Goal: Transaction & Acquisition: Purchase product/service

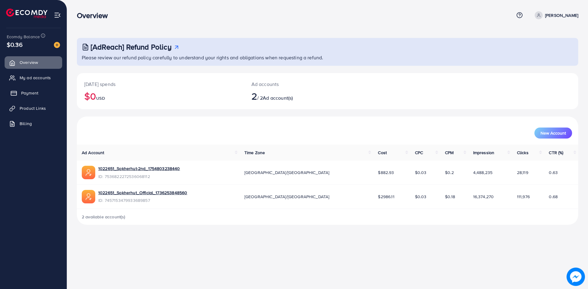
click at [31, 94] on span "Payment" at bounding box center [29, 93] width 17 height 6
click at [22, 92] on span "Payment" at bounding box center [29, 93] width 17 height 6
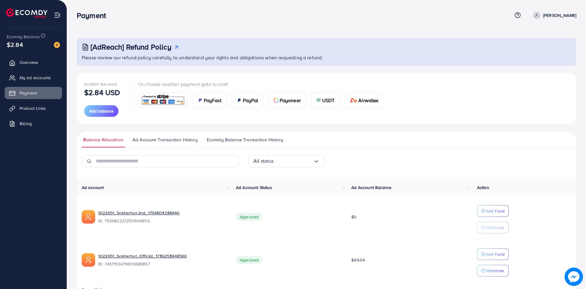
click at [333, 96] on div "USDT" at bounding box center [325, 100] width 28 height 15
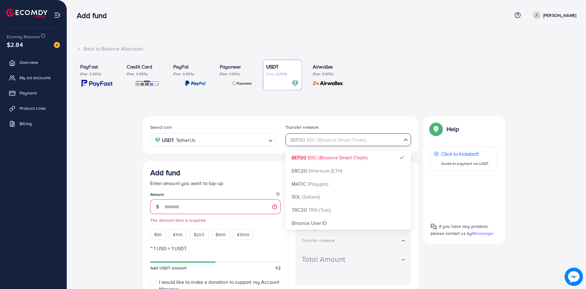
click at [311, 139] on div "BEP20 BSC (Binance Smart Chain)" at bounding box center [345, 139] width 114 height 11
click at [318, 224] on div "Select coin USDT TetherUs Loading... Transfer network BEP20 BSC (Binance Smart …" at bounding box center [280, 217] width 275 height 202
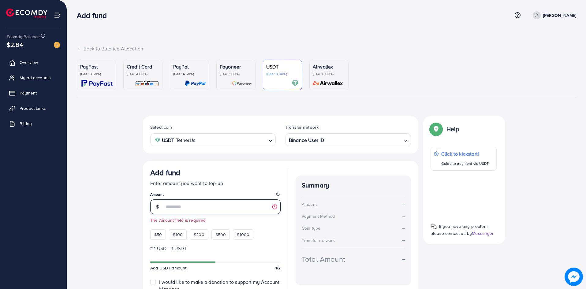
click at [191, 209] on input "number" at bounding box center [222, 207] width 116 height 15
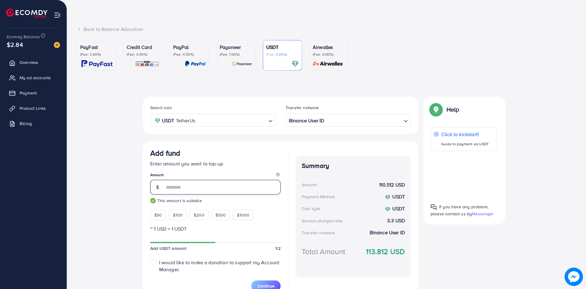
scroll to position [31, 0]
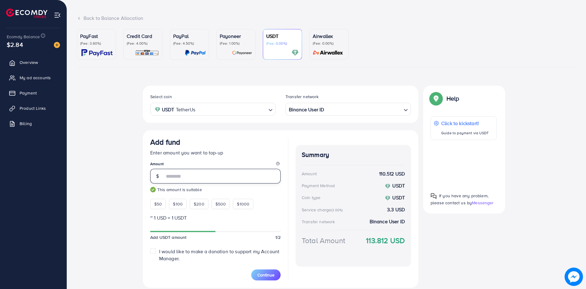
drag, startPoint x: 175, startPoint y: 179, endPoint x: 123, endPoint y: 179, distance: 52.0
click at [123, 179] on div "Select coin USDT TetherUs Loading... Transfer network Binance User ID Loading..…" at bounding box center [326, 189] width 499 height 207
drag, startPoint x: 177, startPoint y: 173, endPoint x: 125, endPoint y: 177, distance: 51.9
click at [125, 177] on div "Select coin USDT TetherUs Loading... Transfer network Binance User ID Loading..…" at bounding box center [326, 189] width 499 height 207
drag, startPoint x: 182, startPoint y: 175, endPoint x: 44, endPoint y: 175, distance: 137.7
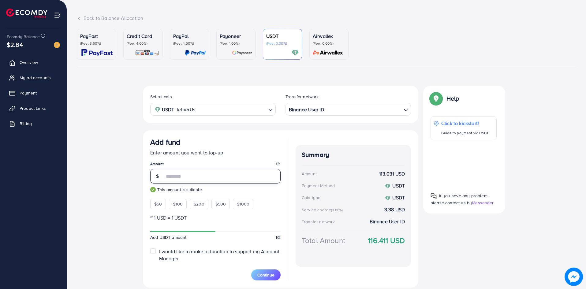
click at [44, 175] on div "Add fund Help Center Contact Support Term and policy About Us Yeamin Hossain Pr…" at bounding box center [293, 139] width 586 height 341
drag, startPoint x: 183, startPoint y: 175, endPoint x: 77, endPoint y: 181, distance: 106.7
click at [77, 181] on div "Select coin USDT TetherUs Loading... Transfer network Binance User ID Loading..…" at bounding box center [326, 189] width 499 height 207
drag, startPoint x: 181, startPoint y: 175, endPoint x: 129, endPoint y: 175, distance: 52.3
click at [129, 175] on div "Select coin USDT TetherUs Loading... Transfer network Binance User ID Loading..…" at bounding box center [326, 189] width 499 height 207
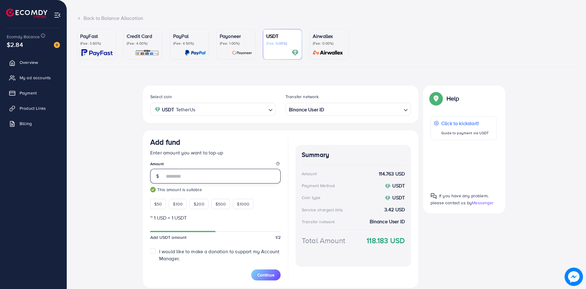
type input "***"
click at [122, 197] on div "Select coin USDT TetherUs Loading... Transfer network Binance User ID Loading..…" at bounding box center [326, 189] width 499 height 207
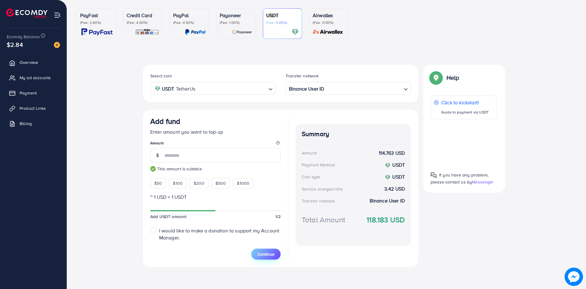
click at [264, 252] on span "Continue" at bounding box center [265, 254] width 17 height 6
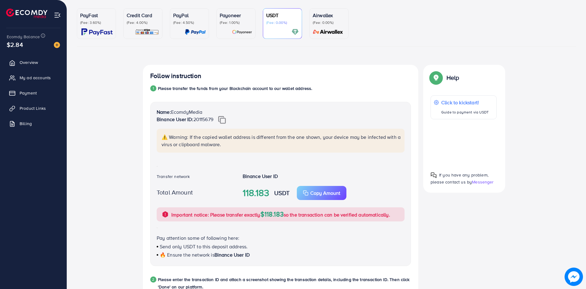
click at [125, 213] on div "Follow instruction 1 Please transfer the funds from your Blockchain account to …" at bounding box center [326, 251] width 499 height 372
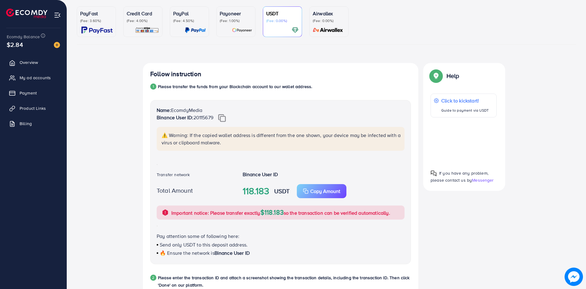
scroll to position [216, 0]
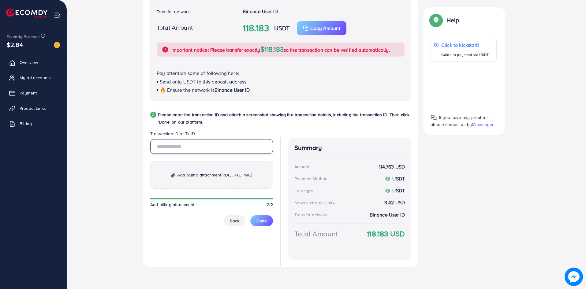
click at [177, 147] on input "text" at bounding box center [211, 146] width 123 height 15
paste input "**********"
type input "**********"
click at [118, 151] on div "**********" at bounding box center [326, 86] width 499 height 372
click at [216, 184] on p "Add billing attachment (PDF, JPG, PNG)" at bounding box center [211, 175] width 123 height 28
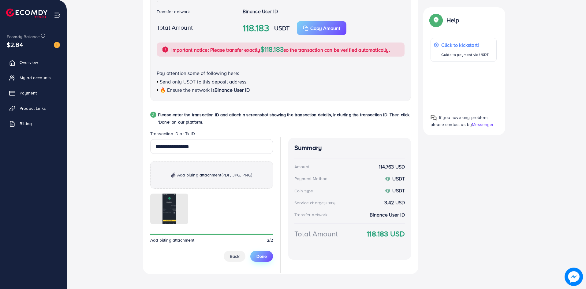
click at [264, 257] on span "Done" at bounding box center [261, 256] width 10 height 6
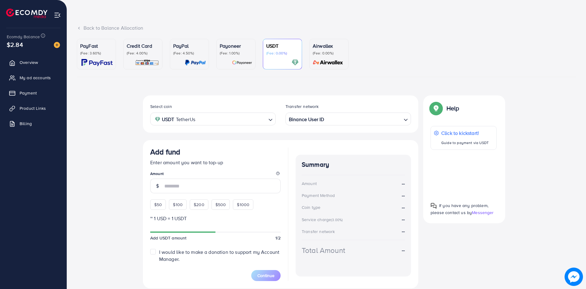
scroll to position [0, 0]
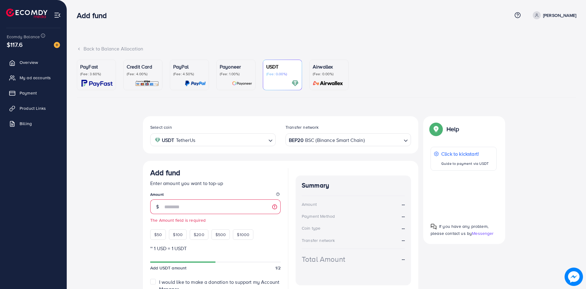
click at [122, 134] on div "Select coin USDT TetherUs Loading... Transfer network BEP20 BSC (Binance Smart …" at bounding box center [326, 219] width 499 height 207
click at [28, 77] on span "My ad accounts" at bounding box center [36, 78] width 31 height 6
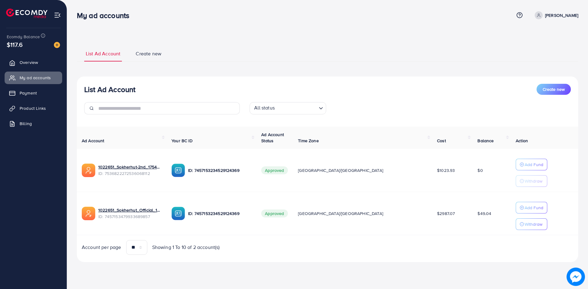
click at [244, 273] on div "List Ad Account Create new List Ad Account Create new All status Loading... Ad …" at bounding box center [327, 139] width 521 height 279
click at [215, 39] on div "List Ad Account Create new List Ad Account Create new All status Loading... Ad …" at bounding box center [327, 154] width 501 height 232
click at [524, 163] on p "Add Fund" at bounding box center [533, 164] width 19 height 7
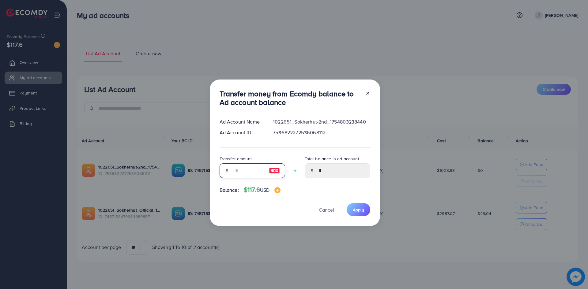
click at [239, 170] on input "number" at bounding box center [249, 170] width 31 height 15
type input "**"
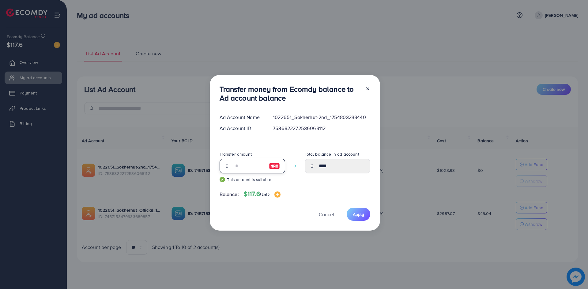
type input "*****"
type input "**"
click at [318, 185] on div "Total balance in ad account *****" at bounding box center [337, 169] width 65 height 37
click at [357, 215] on span "Apply" at bounding box center [358, 214] width 11 height 6
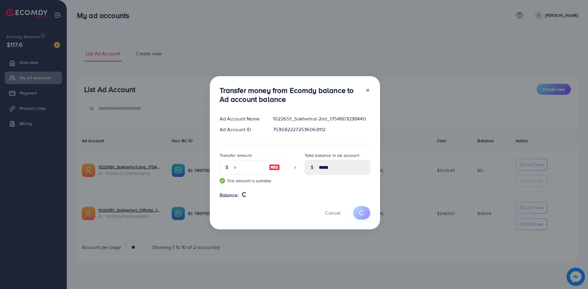
type input "*"
